Goal: Task Accomplishment & Management: Manage account settings

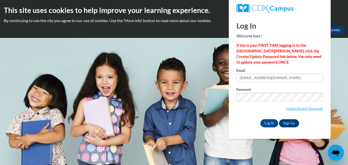
type input "[EMAIL_ADDRESS][DOMAIN_NAME]"
click at [271, 124] on input "Log In" at bounding box center [269, 123] width 18 height 8
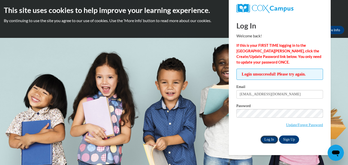
click at [267, 141] on input "Log In" at bounding box center [269, 140] width 18 height 8
click at [277, 136] on div "Log In Sign Up" at bounding box center [279, 140] width 87 height 8
click at [294, 129] on span "Update/Forgot Password" at bounding box center [279, 119] width 87 height 21
click at [299, 126] on link "Update/Forgot Password" at bounding box center [304, 125] width 37 height 4
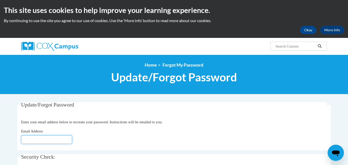
click at [28, 138] on input "Email Address" at bounding box center [46, 139] width 51 height 9
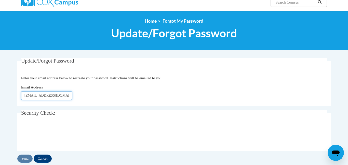
scroll to position [45, 0]
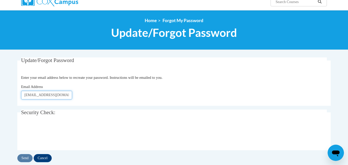
type input "guglymaan96@gmail.com"
click at [26, 158] on input "Send" at bounding box center [24, 158] width 15 height 8
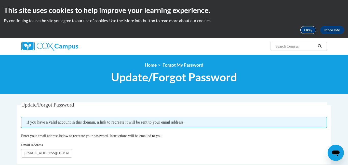
click at [313, 31] on button "Okay" at bounding box center [308, 30] width 16 height 8
